Goal: Task Accomplishment & Management: Manage account settings

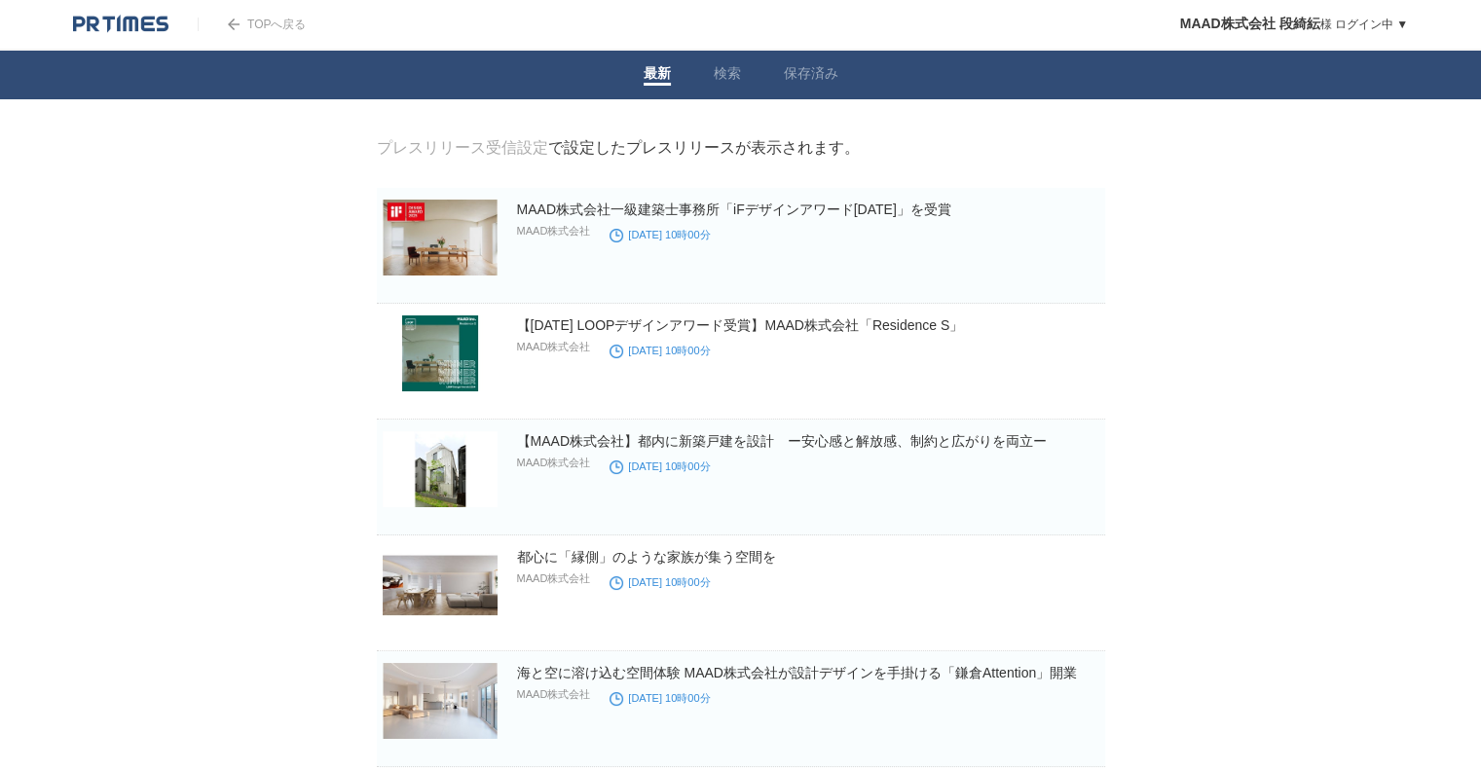
click at [78, 203] on body "TOPへ戻る MAAD株式会社 段綺紜 様 ログイン中 ▼ プレスリリース受信設定 フォロー 除外リスト アカウント設定 閲覧履歴 退会手続き PR TIME…" at bounding box center [740, 490] width 1481 height 980
click at [774, 213] on link "MAAD株式会社一級建築士事務所「iFデザインアワード[DATE]」を受賞" at bounding box center [734, 210] width 434 height 16
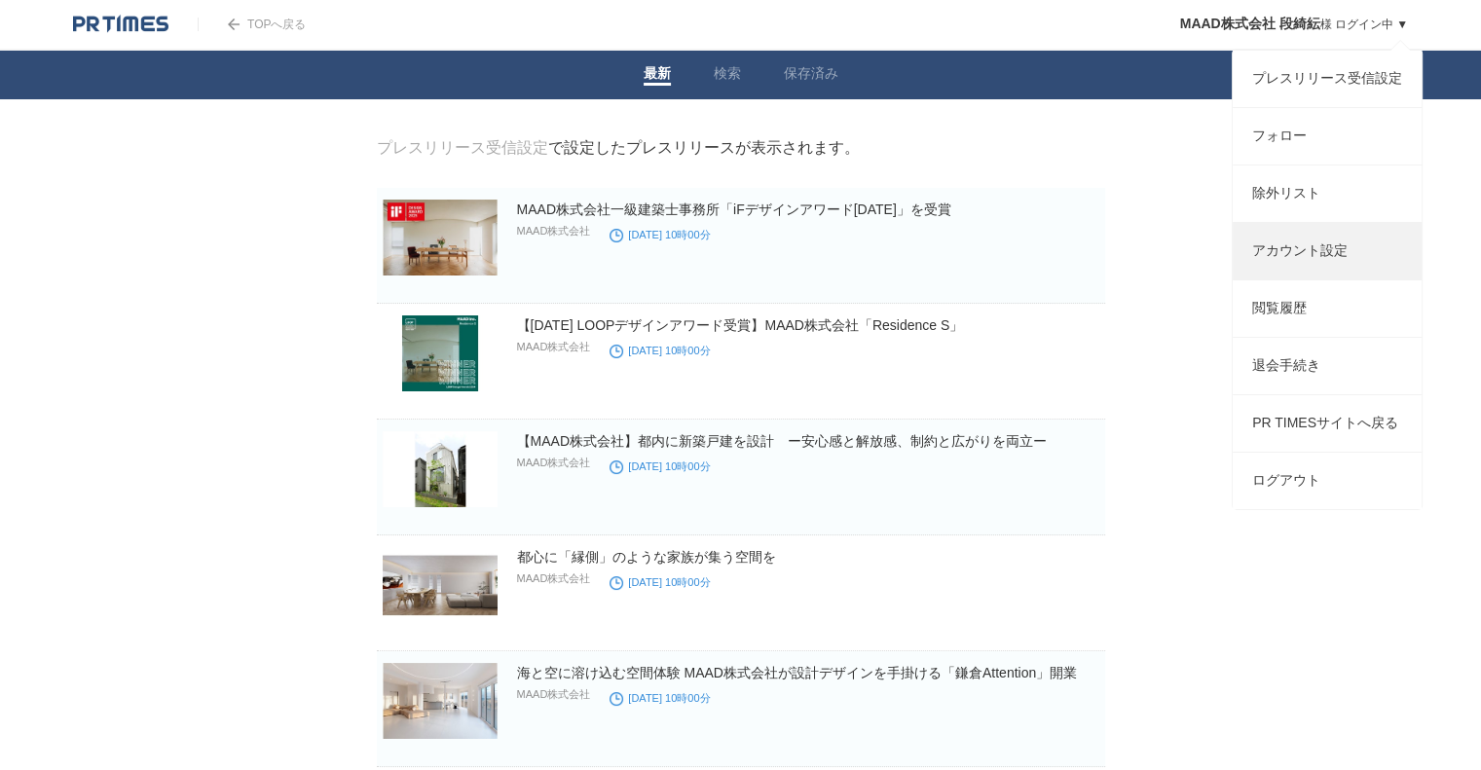
click at [1319, 272] on link "アカウント設定" at bounding box center [1327, 251] width 189 height 56
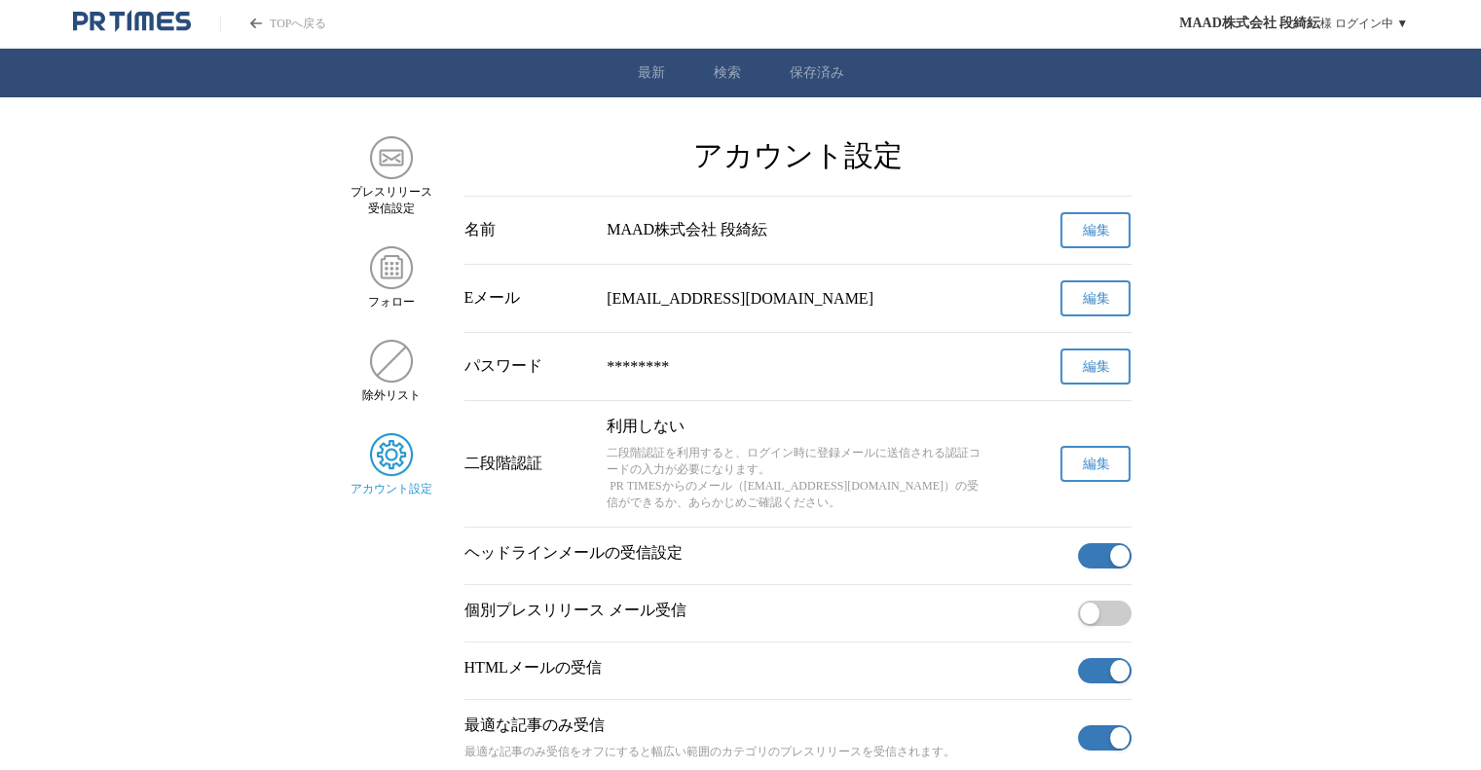
click at [1312, 354] on main "プレスリリース 受信設定 フォロー 除外リスト アカウント設定 アカウント設定 名前 MAAD株式会社 段綺紜 編集 Eメール dk@maad.co.jp 編…" at bounding box center [740, 496] width 1481 height 720
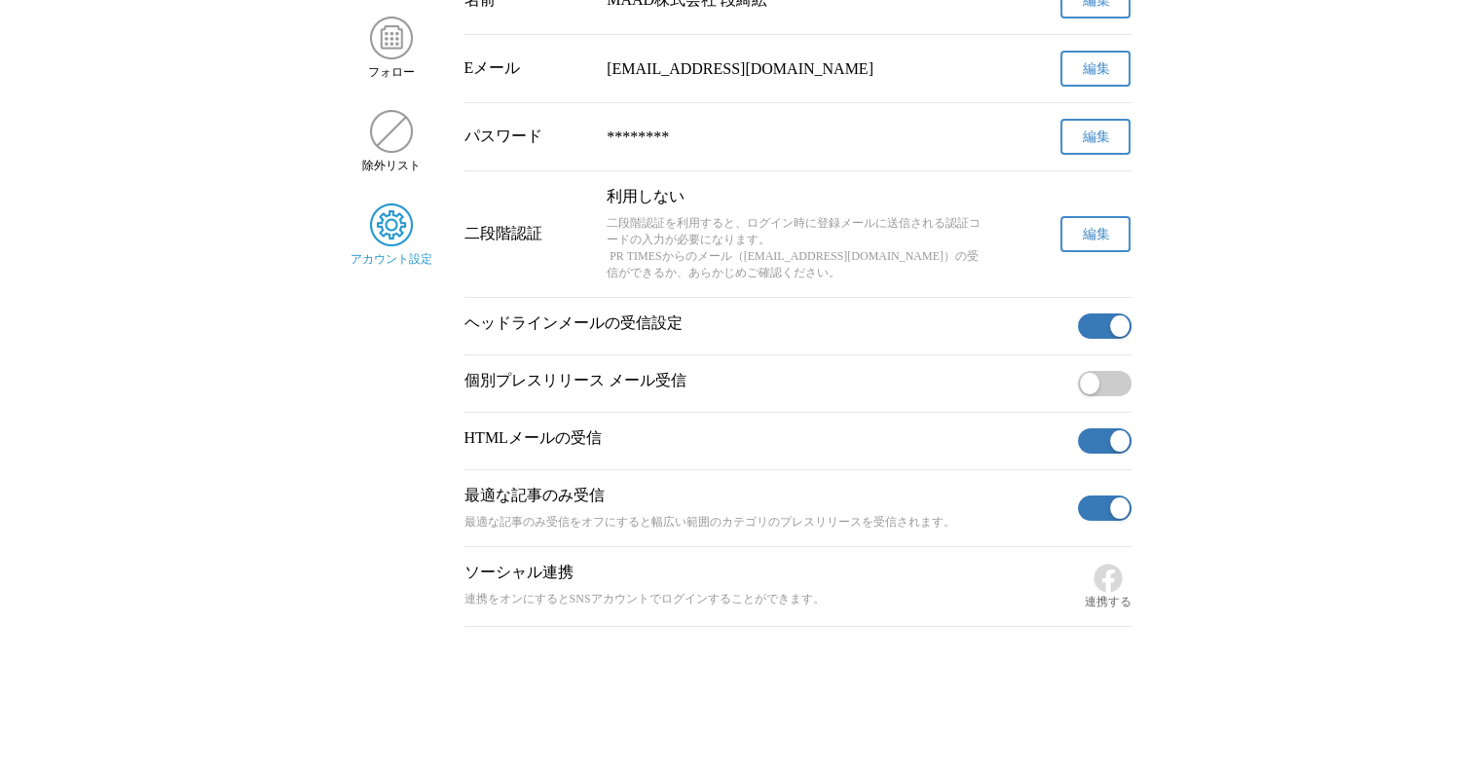
scroll to position [248, 0]
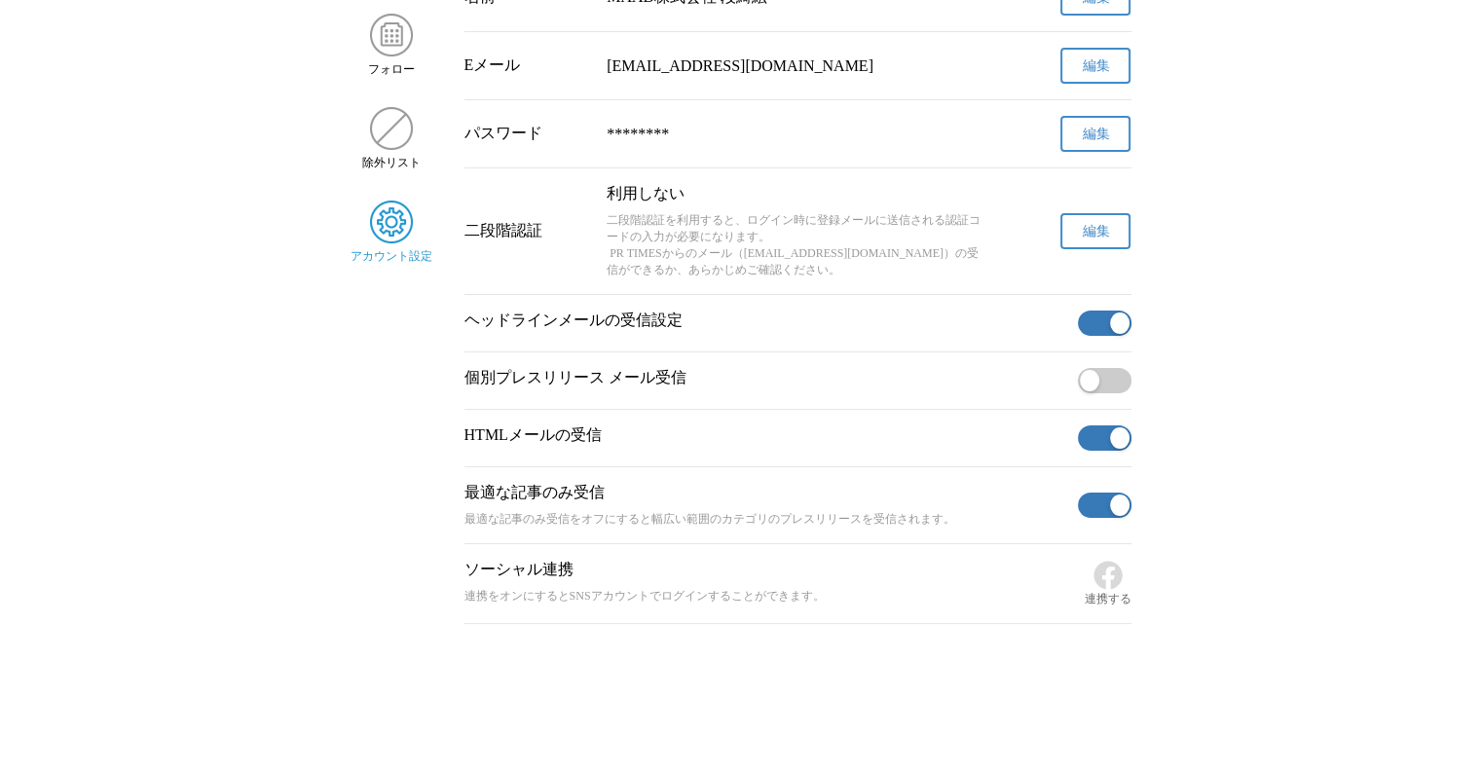
click at [1242, 307] on main "プレスリリース 受信設定 フォロー 除外リスト アカウント設定 アカウント設定 名前 MAAD株式会社 段綺紜 編集 Eメール dk@maad.co.jp 編…" at bounding box center [740, 264] width 1481 height 720
click at [1119, 326] on span "button" at bounding box center [1119, 323] width 19 height 21
click at [1118, 427] on span "button" at bounding box center [1119, 437] width 19 height 21
click at [1121, 501] on span "button" at bounding box center [1119, 505] width 19 height 21
click at [1270, 476] on main "プレスリリース 受信設定 フォロー 除外リスト アカウント設定 アカウント設定 名前 MAAD株式会社 段綺紜 編集 Eメール dk@maad.co.jp 編…" at bounding box center [740, 264] width 1481 height 720
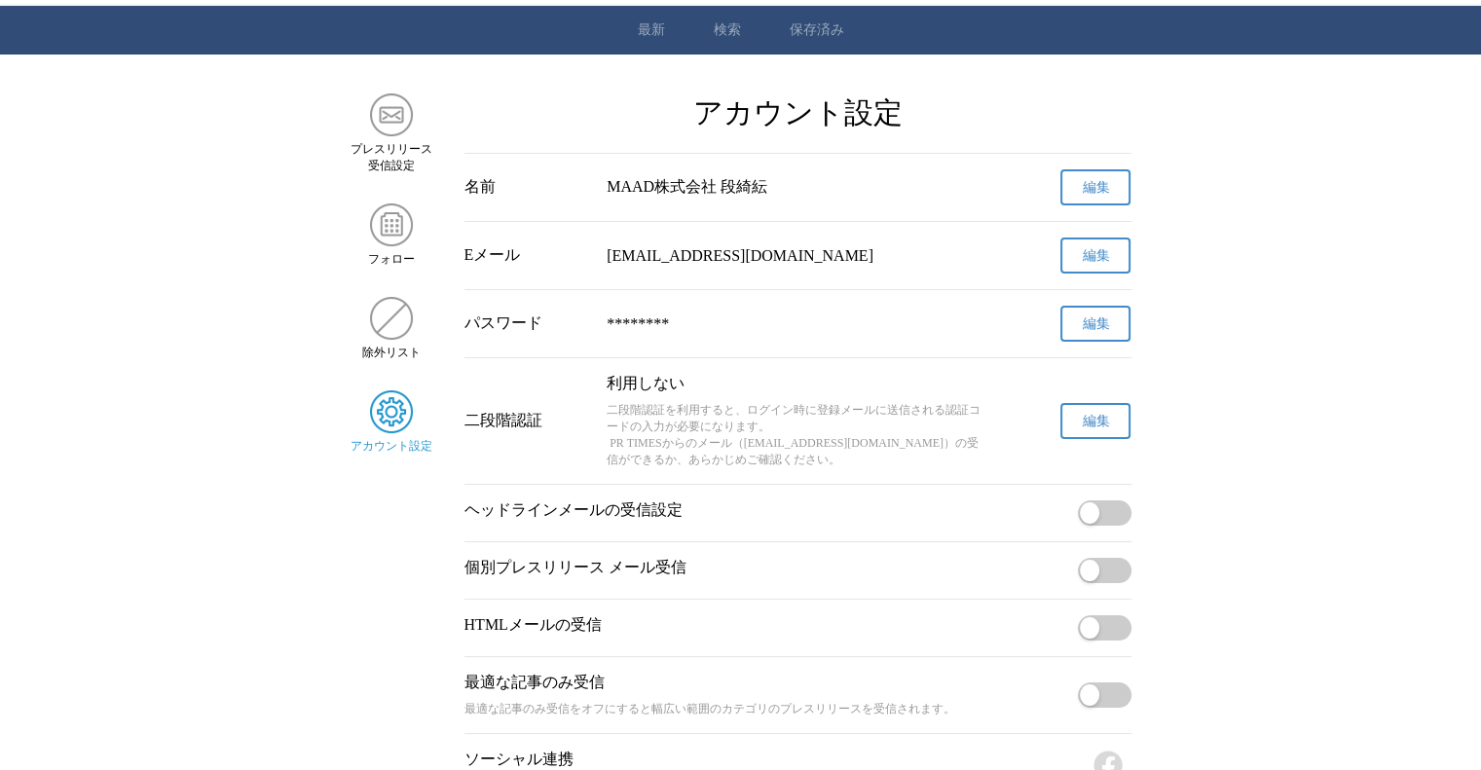
scroll to position [0, 0]
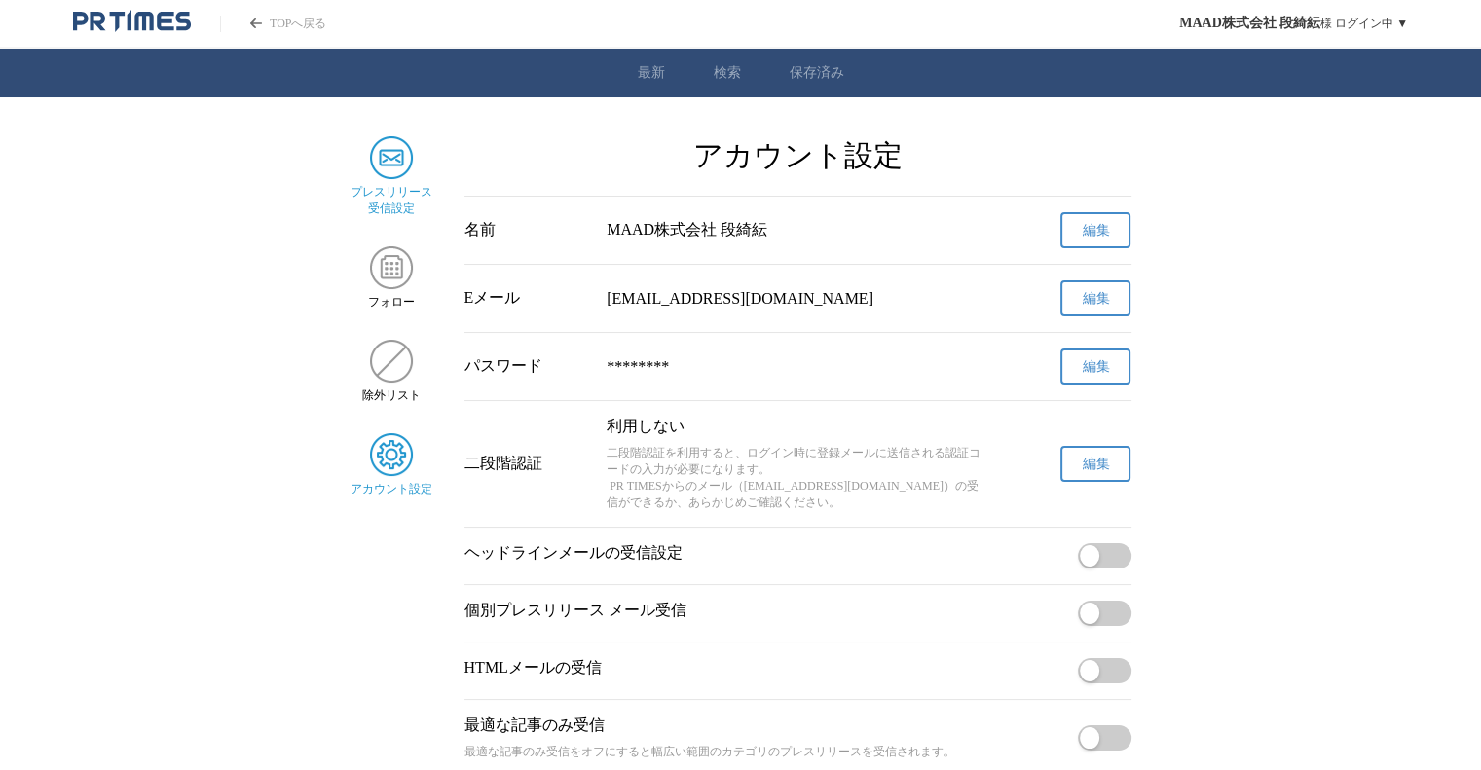
click at [394, 170] on img "サイドメニュー" at bounding box center [391, 157] width 43 height 43
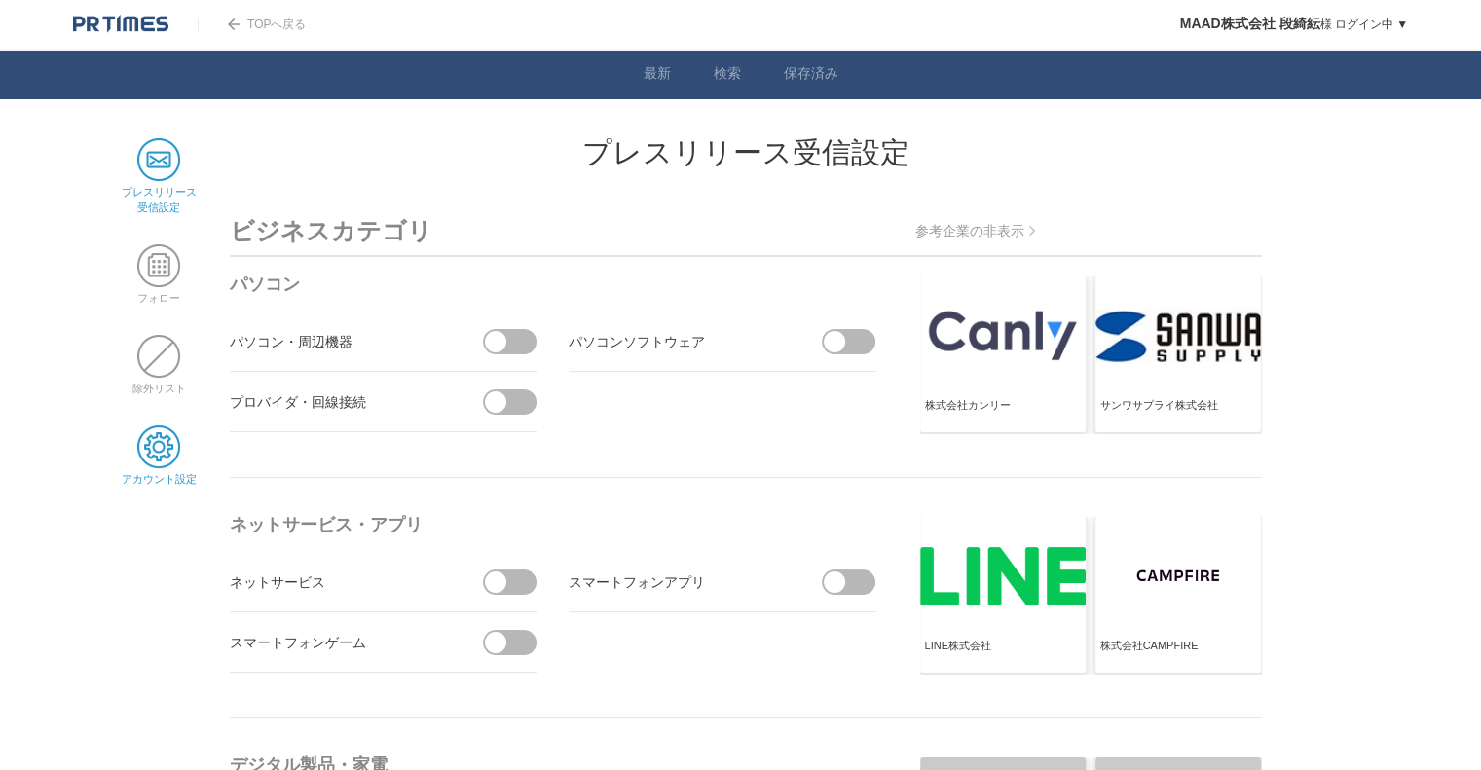
click at [166, 445] on span at bounding box center [158, 446] width 43 height 43
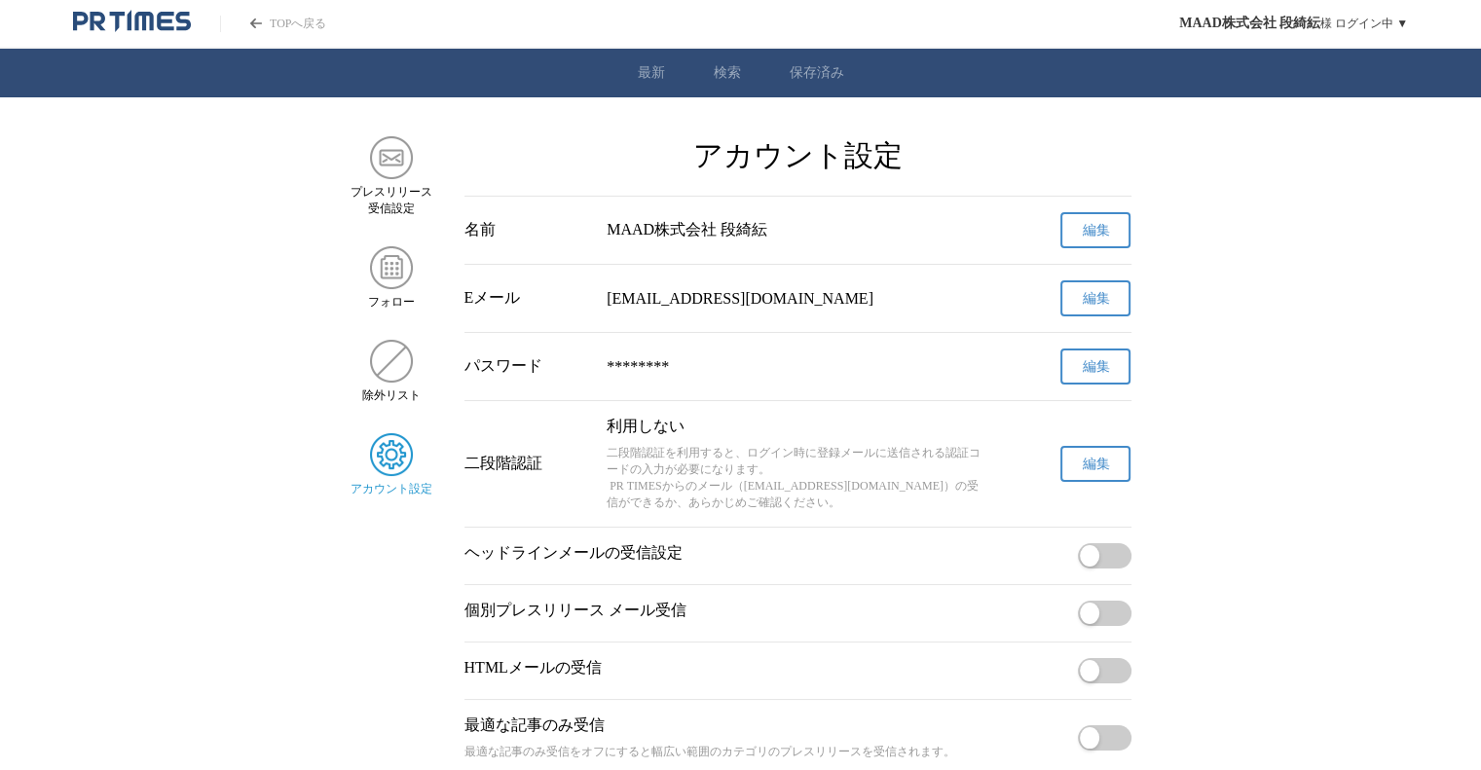
click at [1372, 203] on main "プレスリリース 受信設定 フォロー 除外リスト アカウント設定 アカウント設定 名前 MAAD株式会社 段綺紜 編集 Eメール dk@maad.co.jp 編…" at bounding box center [740, 496] width 1481 height 720
click at [802, 80] on link "保存済み" at bounding box center [817, 73] width 55 height 18
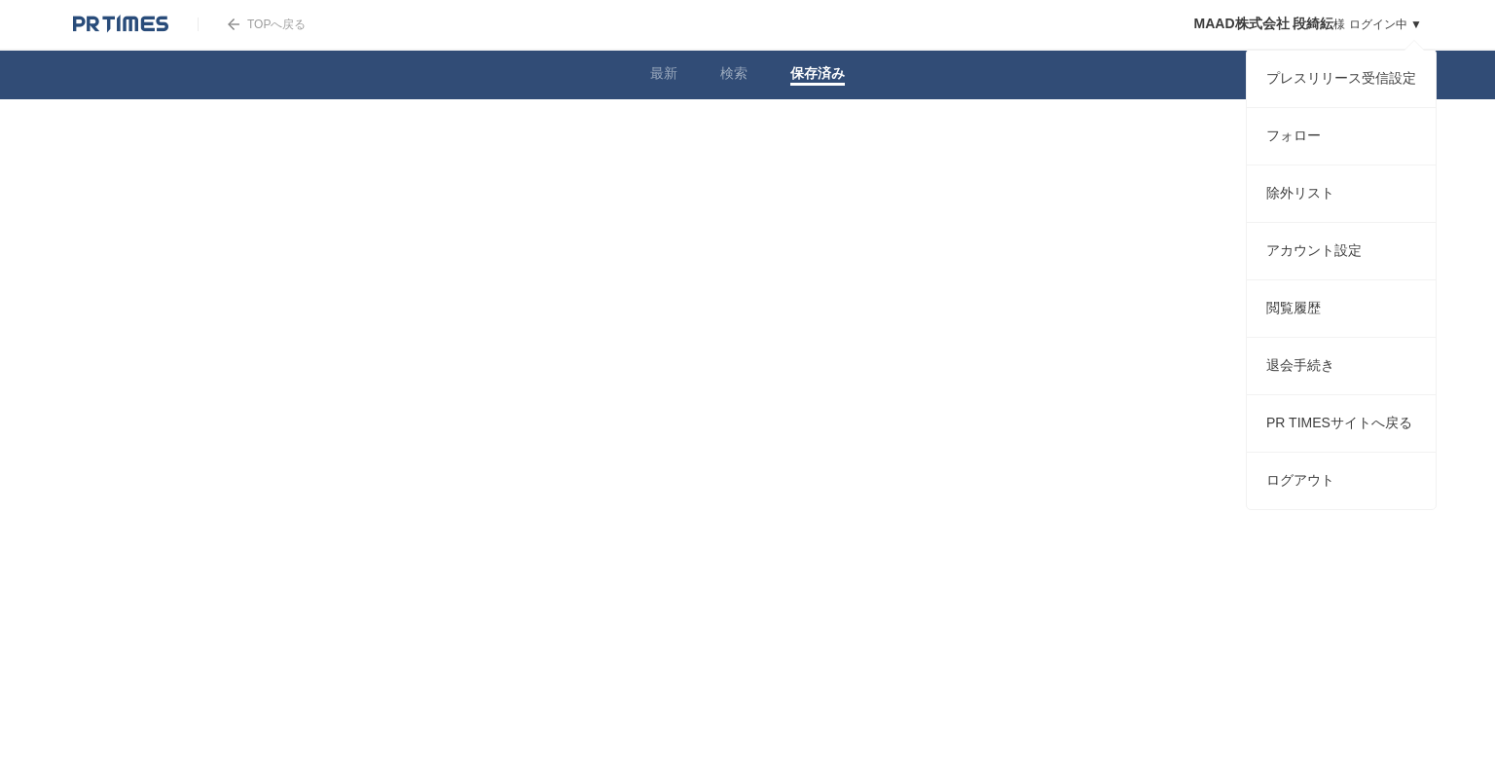
click at [1298, 28] on span "MAAD株式会社 段綺紜" at bounding box center [1265, 24] width 140 height 16
